Goal: Navigation & Orientation: Find specific page/section

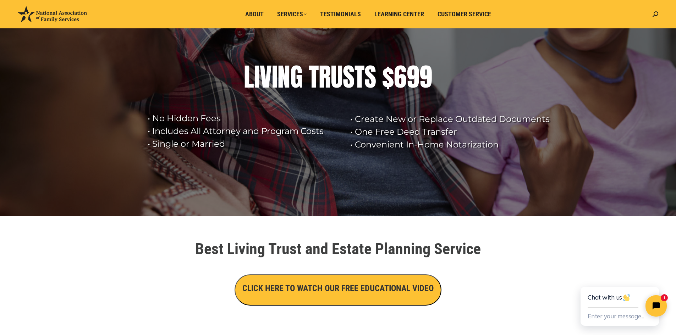
scroll to position [71, 0]
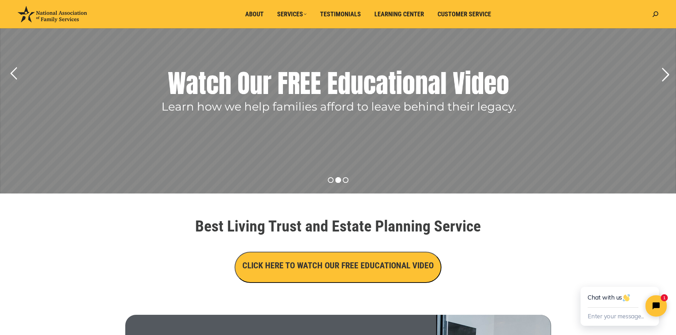
click at [667, 74] on rs-arrow at bounding box center [665, 75] width 18 height 18
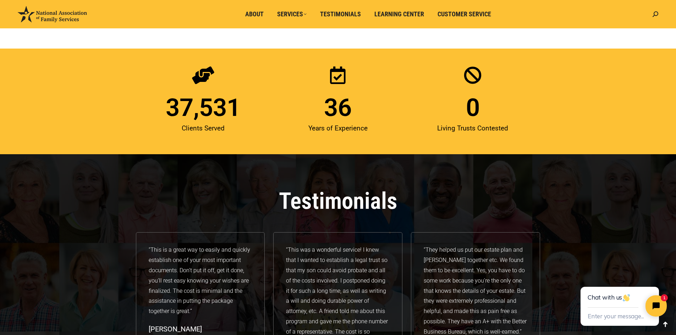
scroll to position [677, 0]
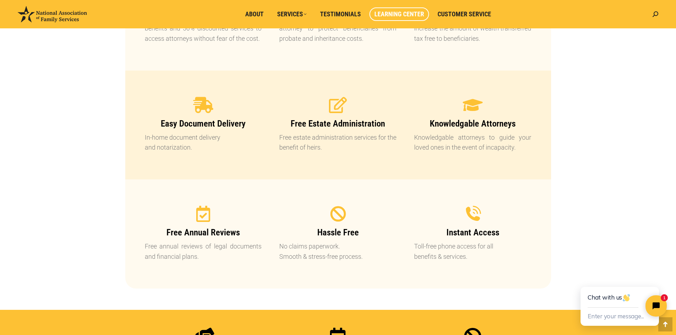
click at [405, 17] on span "Learning Center" at bounding box center [399, 14] width 50 height 8
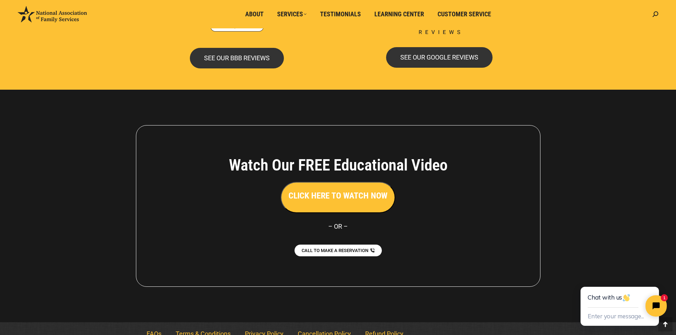
scroll to position [1528, 0]
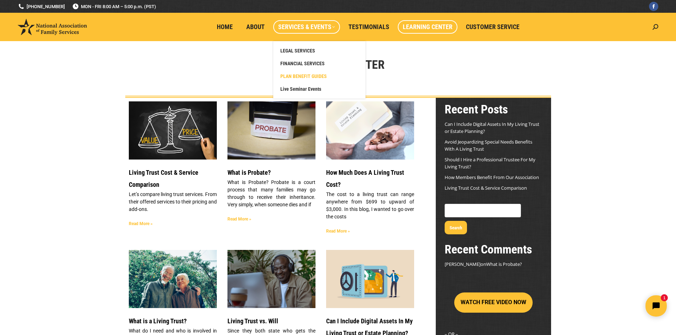
click at [309, 75] on span "PLAN BENEFIT GUIDES" at bounding box center [303, 76] width 46 height 6
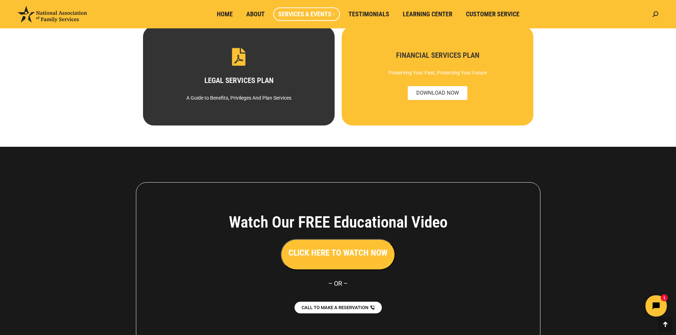
scroll to position [147, 0]
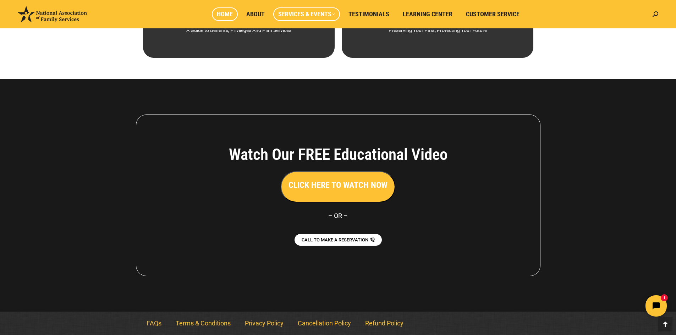
click at [233, 13] on span "Home" at bounding box center [225, 14] width 16 height 8
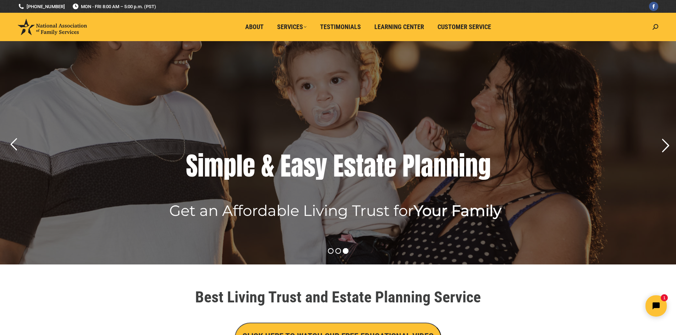
click at [663, 142] on rs-arrow at bounding box center [665, 146] width 18 height 18
